Goal: Task Accomplishment & Management: Use online tool/utility

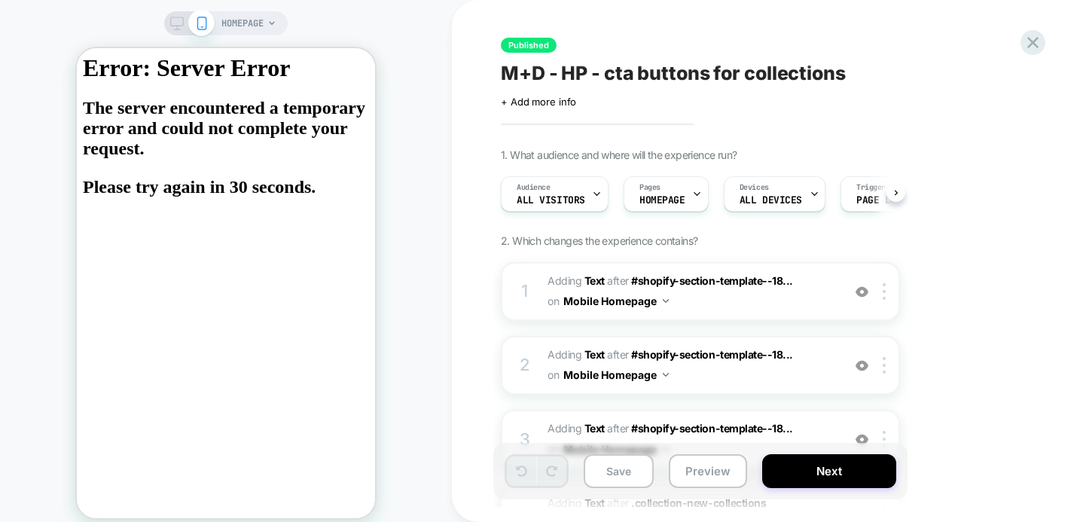
scroll to position [0, 1]
click at [174, 24] on icon at bounding box center [177, 24] width 14 height 14
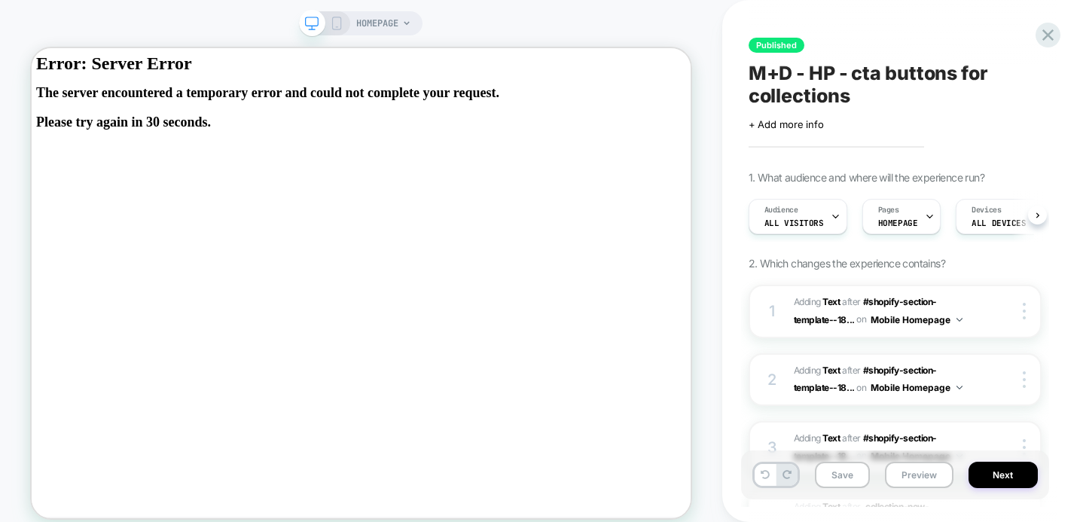
click at [345, 29] on div "HOMEPAGE" at bounding box center [360, 23] width 123 height 24
click at [1047, 31] on icon at bounding box center [1048, 35] width 20 height 20
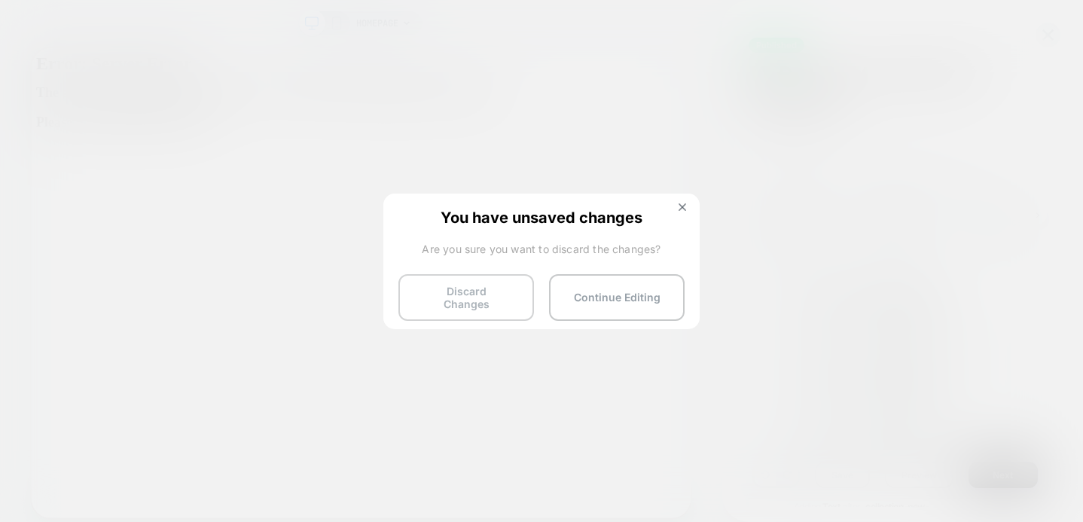
click at [507, 299] on button "Discard Changes" at bounding box center [466, 297] width 136 height 47
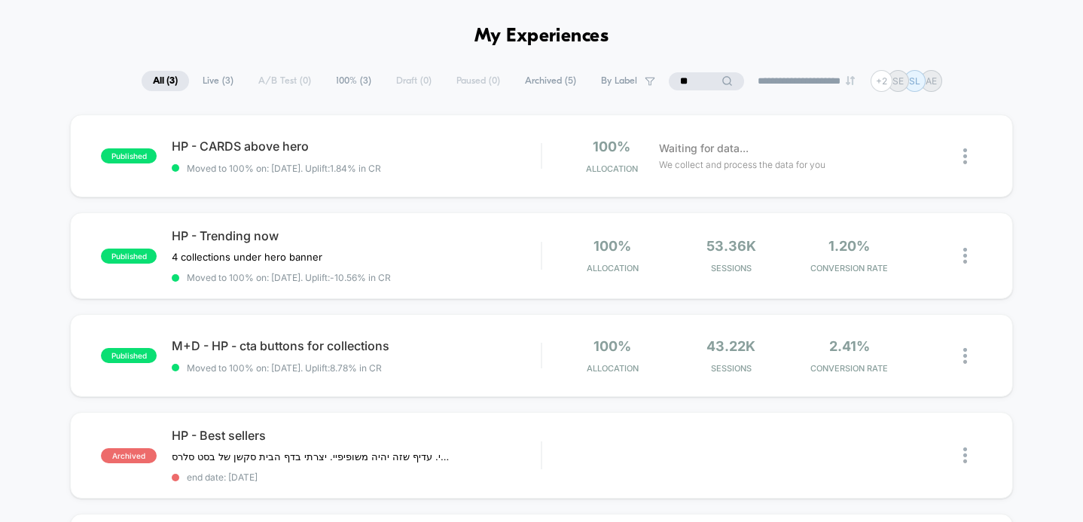
scroll to position [50, 0]
click at [407, 342] on icon at bounding box center [402, 343] width 9 height 9
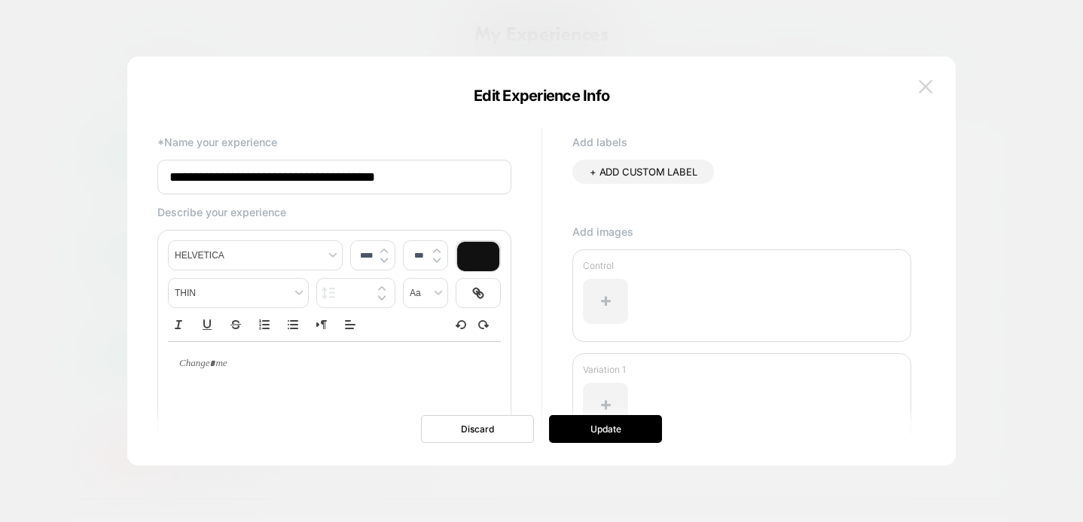
click at [931, 90] on img at bounding box center [926, 86] width 14 height 13
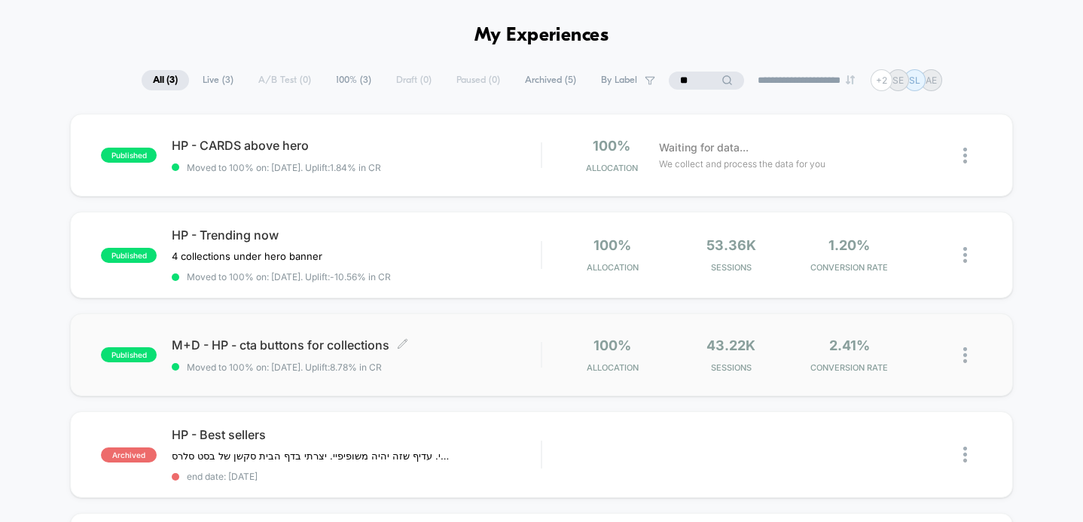
click at [184, 339] on span "M+D - HP - cta buttons for collections Click to edit experience details" at bounding box center [356, 344] width 369 height 15
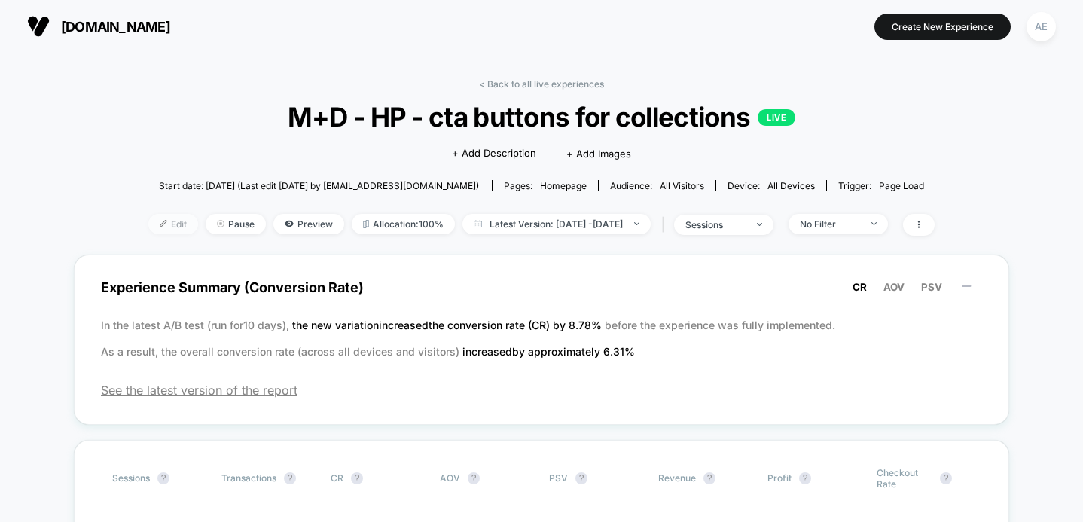
click at [148, 220] on span "Edit" at bounding box center [173, 224] width 50 height 20
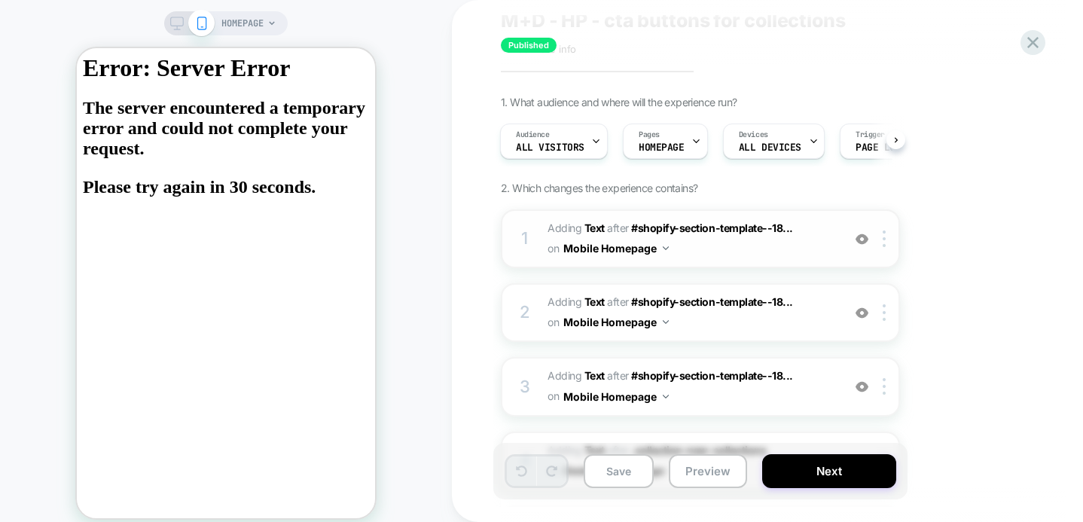
scroll to position [58, 0]
